Goal: Check status: Check status

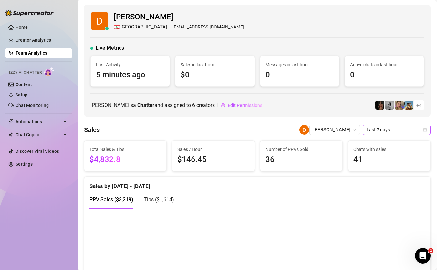
click at [392, 127] on span "Last 7 days" at bounding box center [397, 130] width 60 height 10
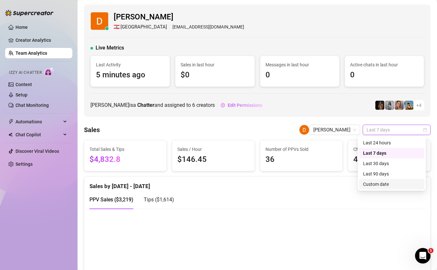
click at [383, 185] on div "Custom date" at bounding box center [392, 183] width 58 height 7
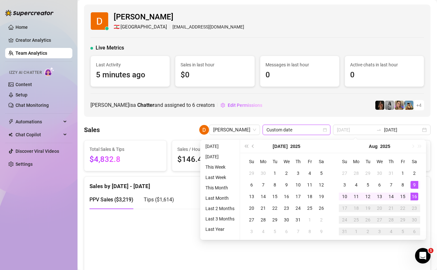
type input "[DATE]"
click at [414, 197] on div "16" at bounding box center [415, 196] width 8 height 8
type input "[DATE]"
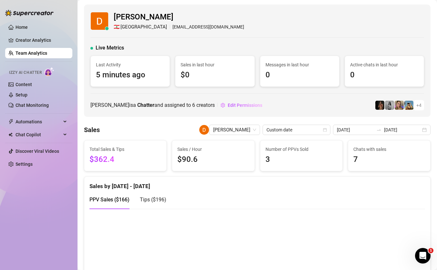
click at [159, 211] on div "PPV Sales ( $166 ) Tips ( $196 )" at bounding box center [258, 202] width 336 height 24
click at [160, 204] on div "Tips ( $196 )" at bounding box center [153, 199] width 27 height 18
click at [256, 131] on span "[PERSON_NAME]" at bounding box center [234, 130] width 43 height 10
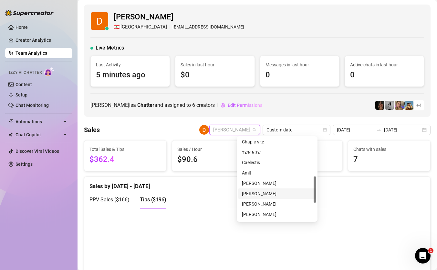
scroll to position [129, 0]
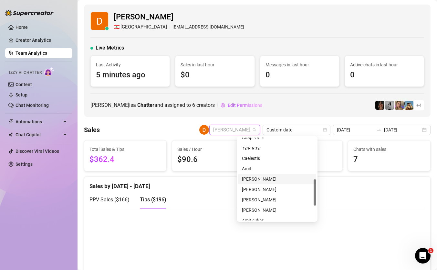
click at [268, 179] on div "[PERSON_NAME]" at bounding box center [277, 178] width 70 height 7
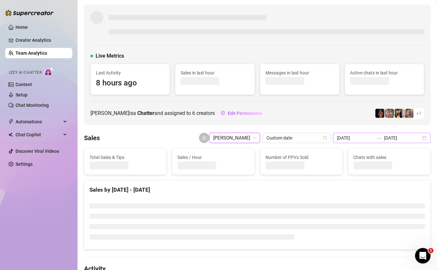
click at [384, 139] on div at bounding box center [379, 137] width 10 height 5
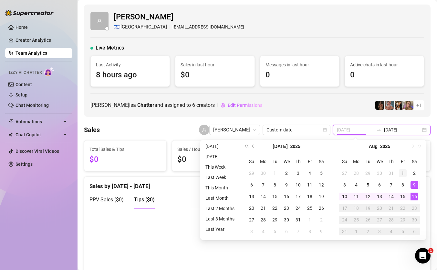
type input "[DATE]"
click at [405, 173] on div "1" at bounding box center [403, 173] width 8 height 8
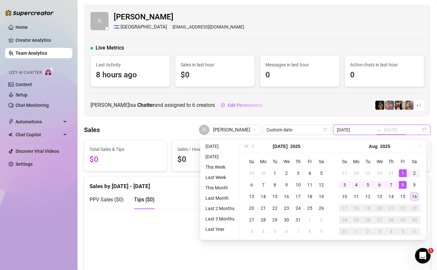
type input "[DATE]"
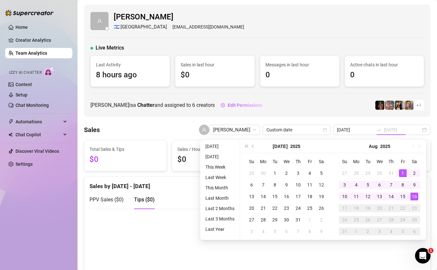
click at [413, 197] on div "16" at bounding box center [415, 196] width 8 height 8
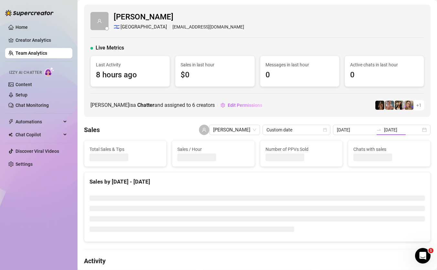
type input "[DATE]"
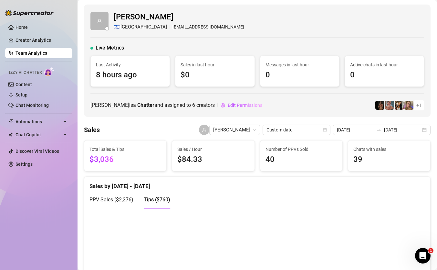
scroll to position [41, 0]
